Goal: Ask a question

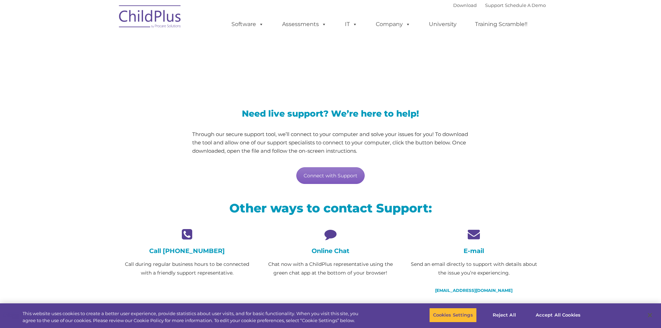
click at [334, 180] on link "Connect with Support" at bounding box center [330, 175] width 68 height 17
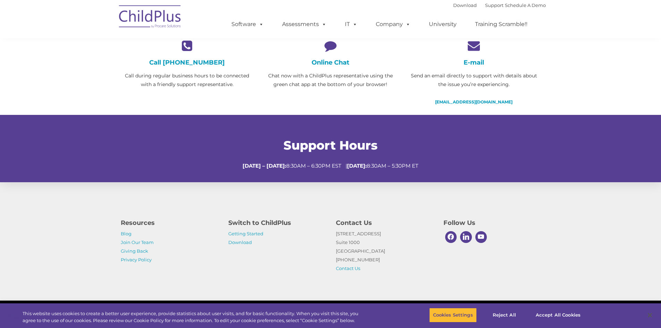
scroll to position [191, 0]
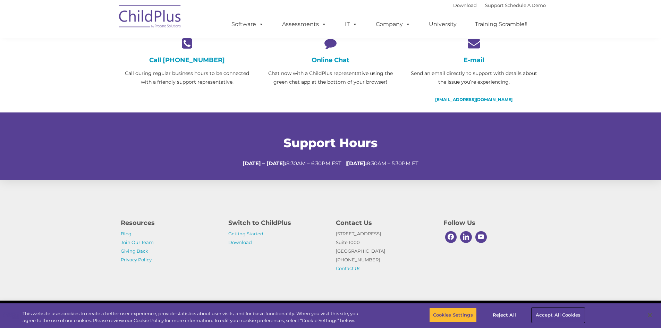
click at [566, 314] on button "Accept All Cookies" at bounding box center [558, 315] width 52 height 15
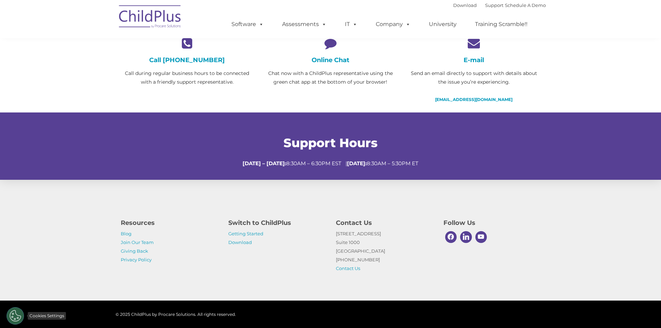
click at [19, 318] on button "Cookies Settings" at bounding box center [15, 315] width 17 height 17
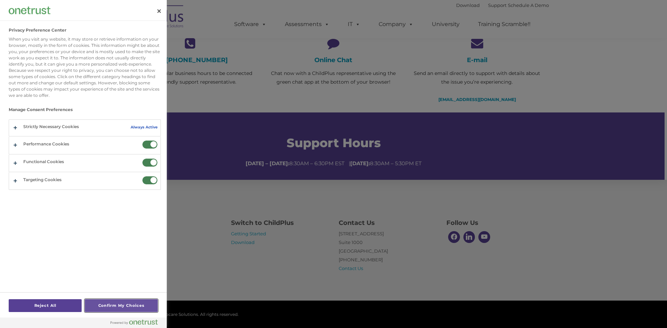
click at [136, 307] on button "Confirm My Choices" at bounding box center [121, 305] width 73 height 13
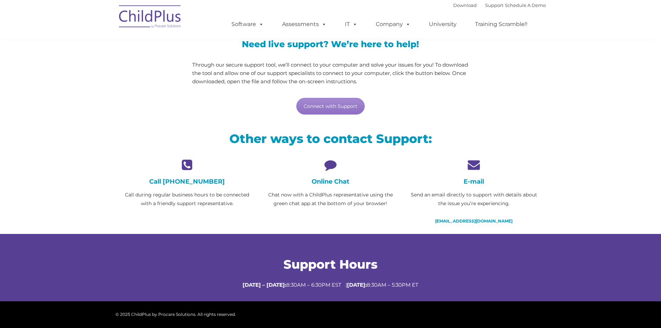
scroll to position [0, 0]
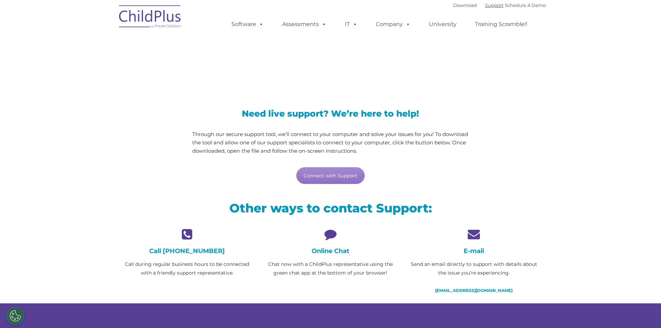
click at [493, 6] on link "Support" at bounding box center [494, 5] width 18 height 6
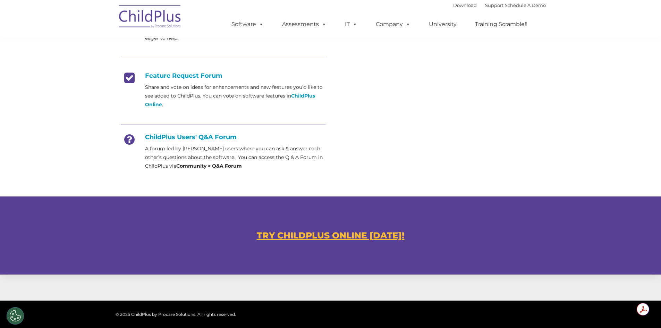
scroll to position [366, 0]
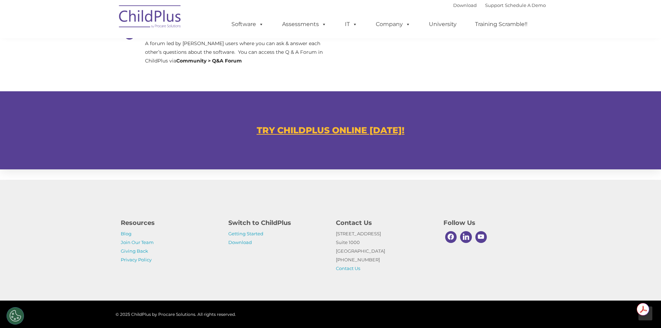
click at [651, 316] on div at bounding box center [646, 314] width 14 height 14
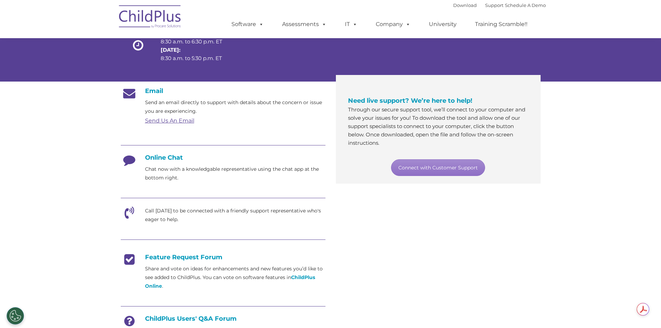
scroll to position [0, 0]
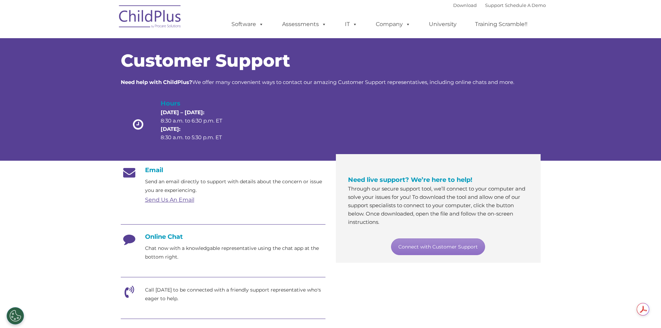
click at [496, 51] on div "Customer Support Need help with ChildPlus? We offer many convenient ways to con…" at bounding box center [331, 92] width 431 height 123
click at [479, 37] on ul "Software ChildPlus: The original and most widely-used Head Start data managemen…" at bounding box center [382, 24] width 328 height 28
